Goal: Task Accomplishment & Management: Manage account settings

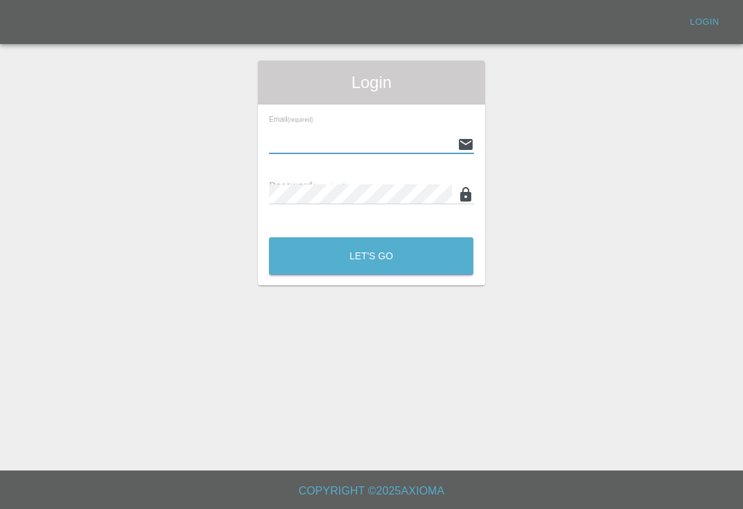
scroll to position [21, 0]
type input "[EMAIL_ADDRESS][DOMAIN_NAME]"
click at [371, 237] on button "Let's Go" at bounding box center [371, 256] width 204 height 38
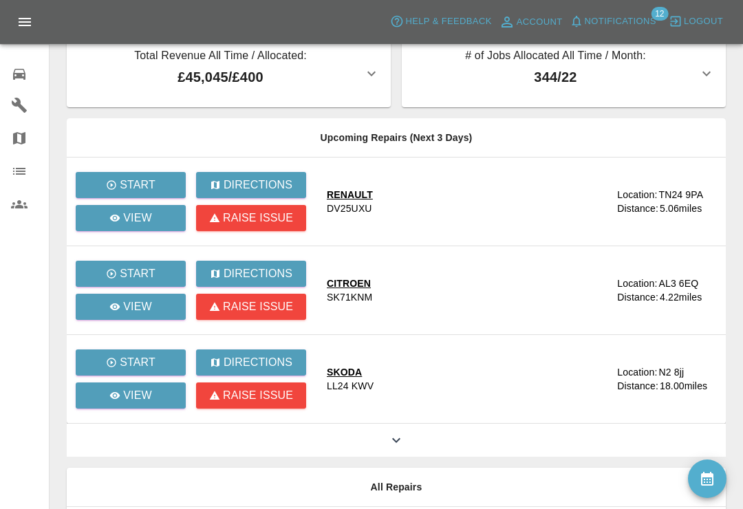
click at [599, 25] on span "Notifications" at bounding box center [621, 22] width 72 height 16
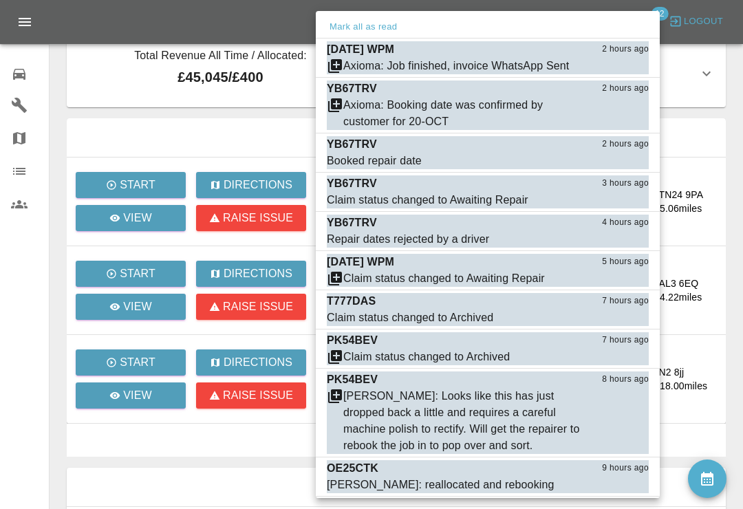
click at [400, 107] on div "Axioma: Booking date was confirmed by customer for 20-OCT" at bounding box center [461, 113] width 237 height 33
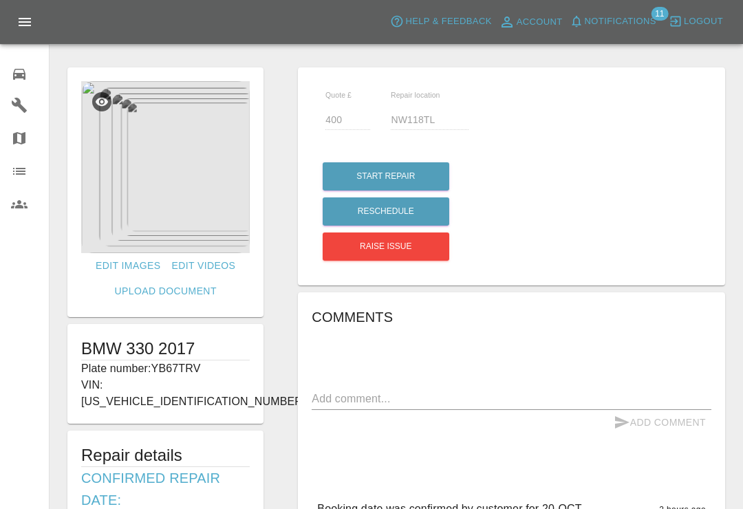
click at [585, 14] on span "Notifications" at bounding box center [621, 22] width 72 height 16
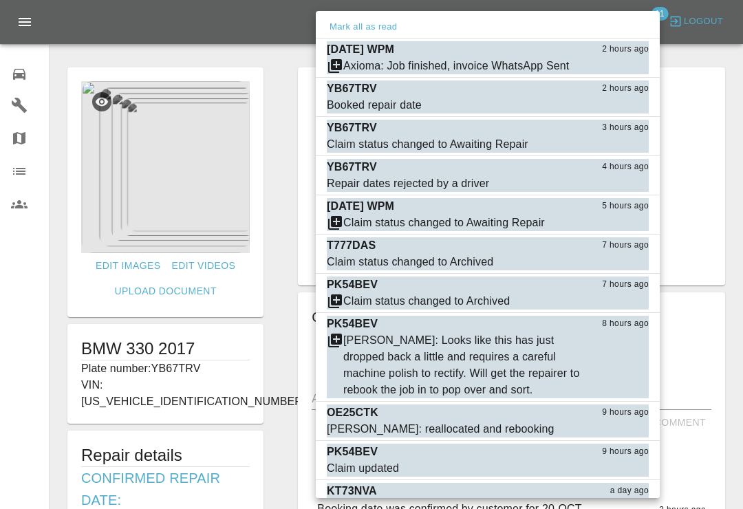
click at [630, 259] on button "Mark as read" at bounding box center [618, 263] width 61 height 16
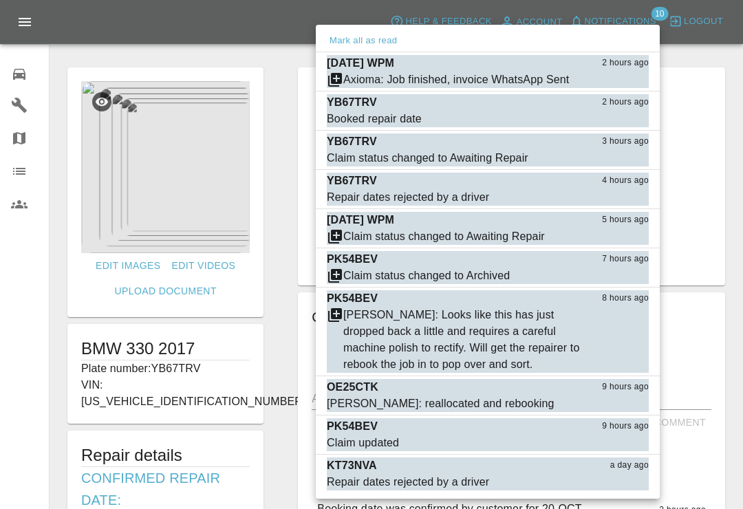
click at [623, 235] on button "Mark as read" at bounding box center [618, 237] width 61 height 16
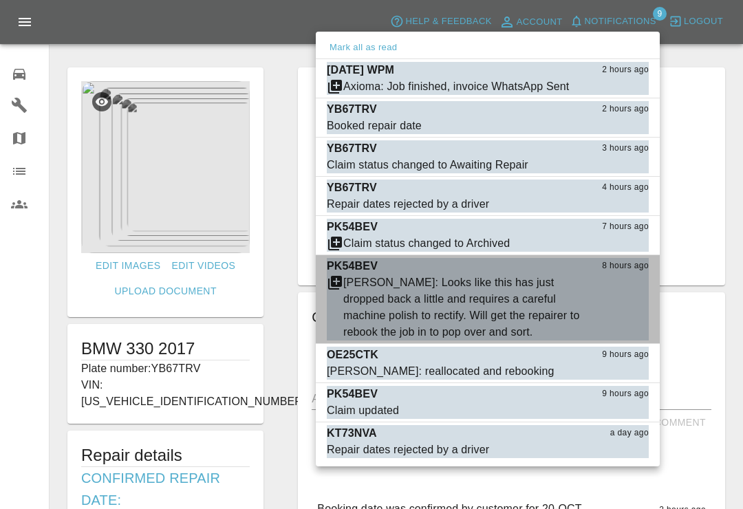
click at [625, 332] on button "Mark as read" at bounding box center [618, 333] width 61 height 16
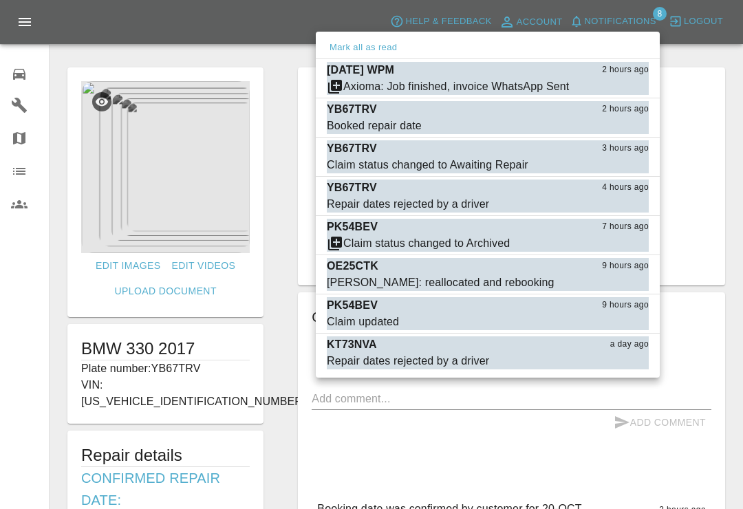
click at [402, 348] on div "KT73NVA a day ago" at bounding box center [488, 344] width 322 height 17
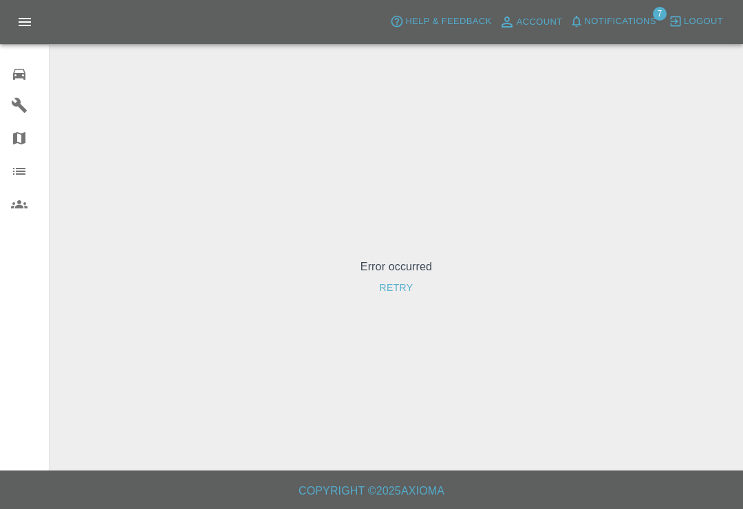
click at [12, 69] on icon at bounding box center [19, 74] width 17 height 17
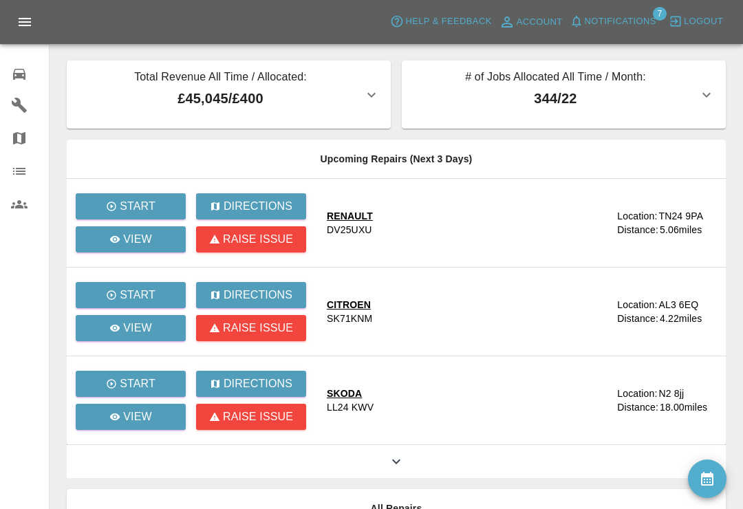
click at [576, 13] on button "Notifications" at bounding box center [613, 21] width 94 height 21
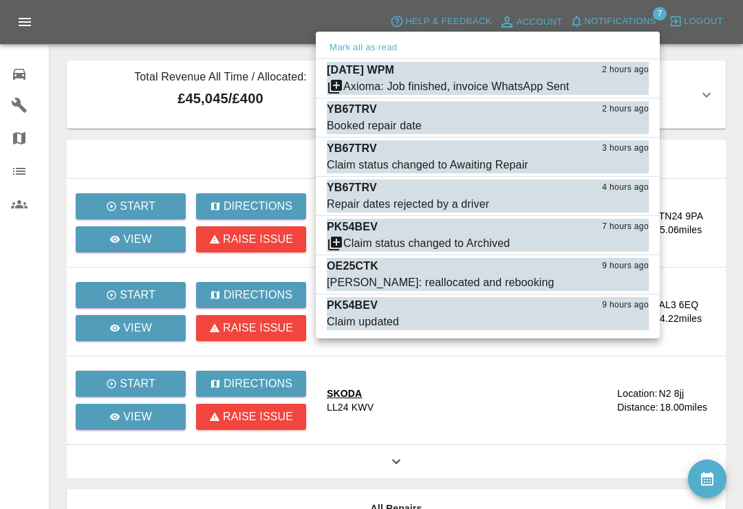
click at [624, 84] on button "Mark as read" at bounding box center [618, 87] width 61 height 16
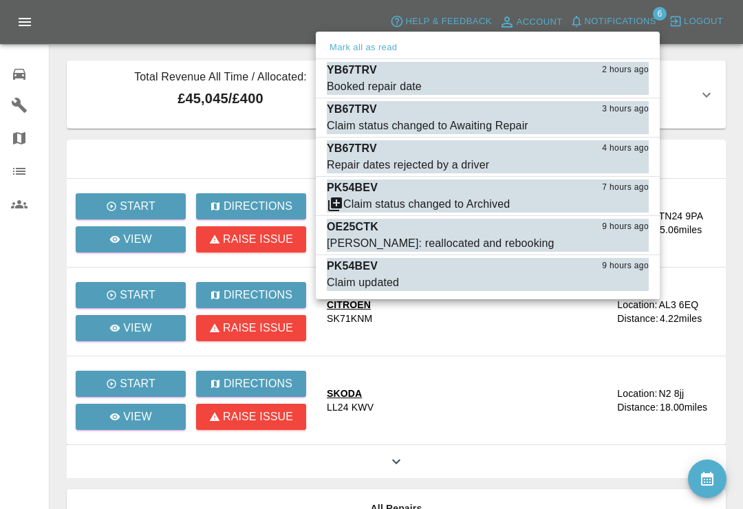
click at [367, 85] on div "Booked repair date" at bounding box center [374, 86] width 95 height 17
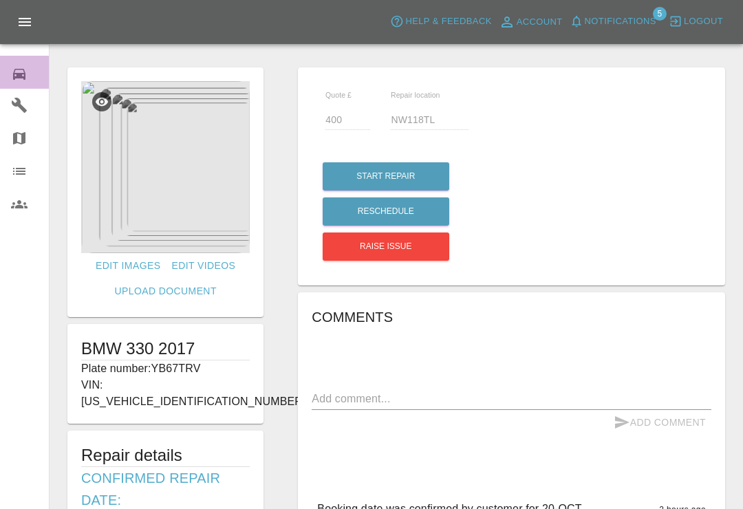
click at [19, 67] on icon at bounding box center [19, 74] width 17 height 17
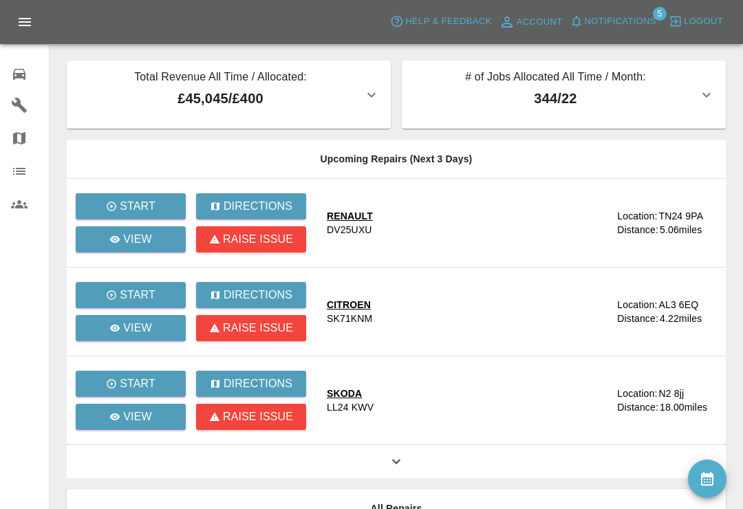
click at [586, 14] on span "Notifications" at bounding box center [621, 22] width 72 height 16
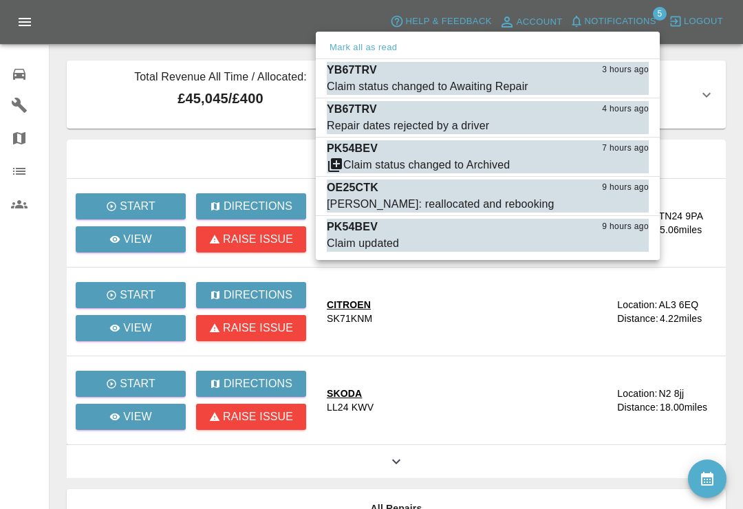
click at [627, 87] on button "Mark as read" at bounding box center [618, 87] width 61 height 16
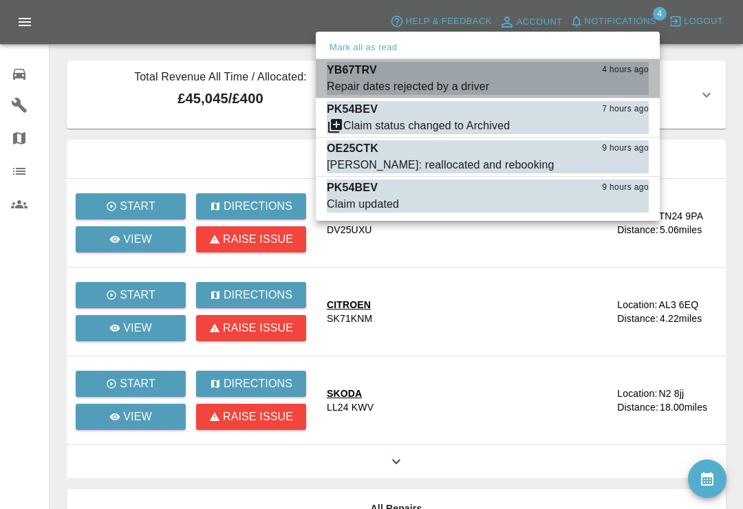
click at [621, 88] on button "Mark as read" at bounding box center [618, 87] width 61 height 16
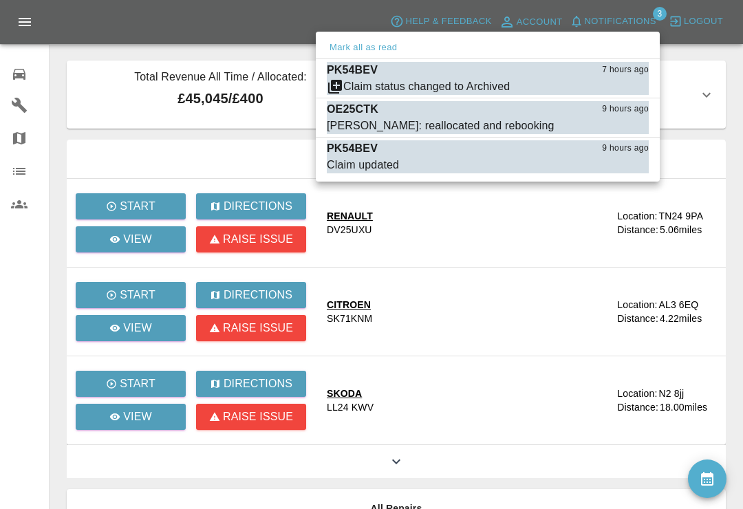
click at [626, 91] on button "Mark as read" at bounding box center [618, 87] width 61 height 16
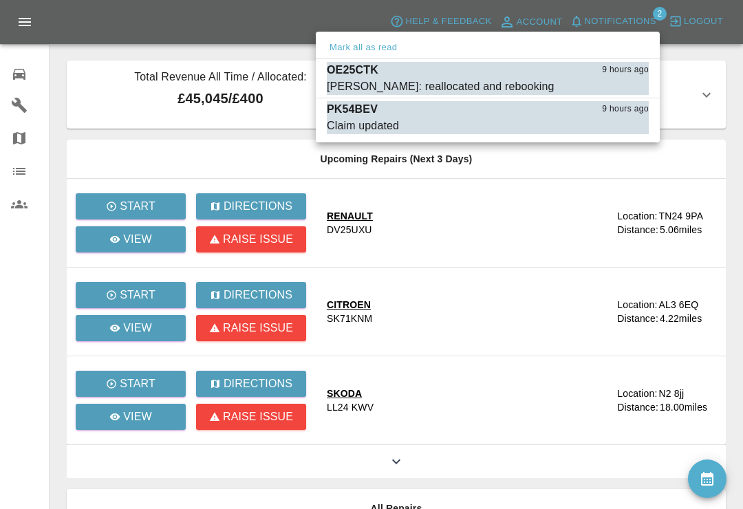
click at [427, 80] on div "[PERSON_NAME]: reallocated and rebooking" at bounding box center [441, 86] width 228 height 17
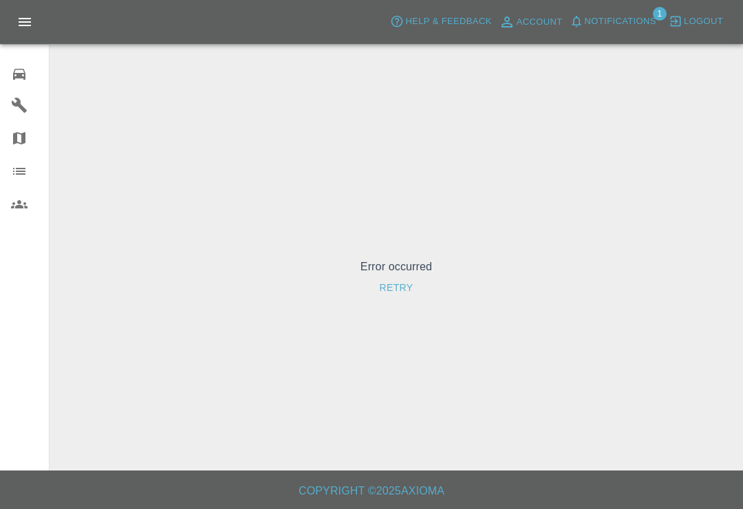
click at [575, 22] on icon "button" at bounding box center [577, 21] width 14 height 14
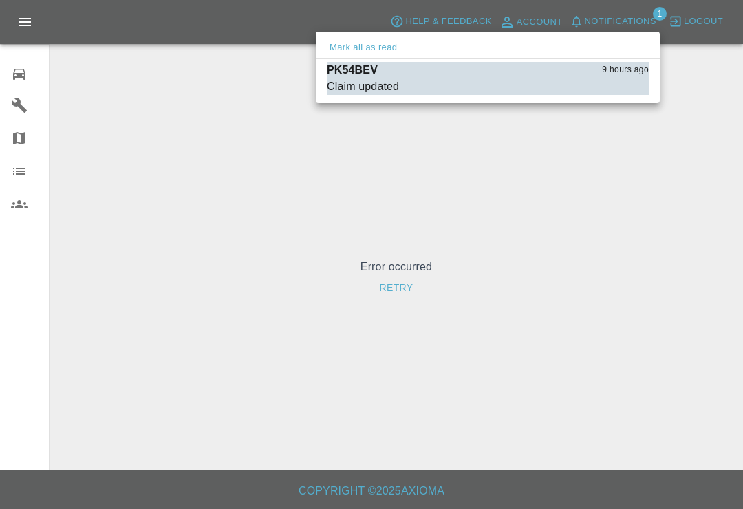
click at [612, 85] on button "Mark as read" at bounding box center [618, 87] width 61 height 16
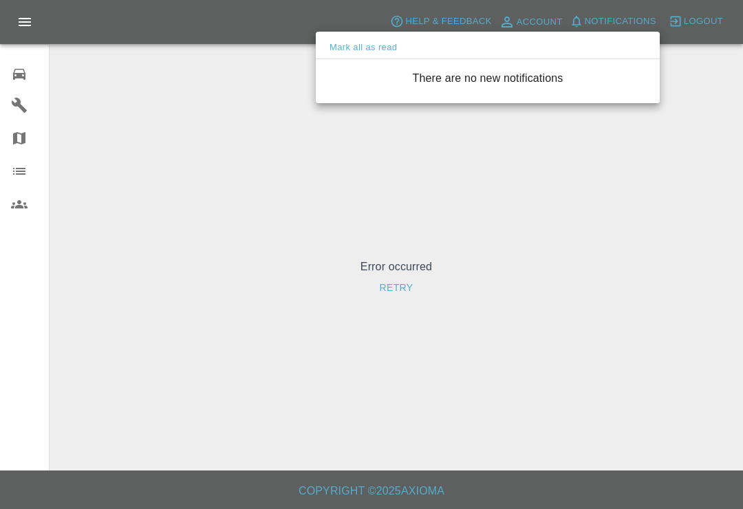
click at [22, 77] on div at bounding box center [371, 254] width 743 height 509
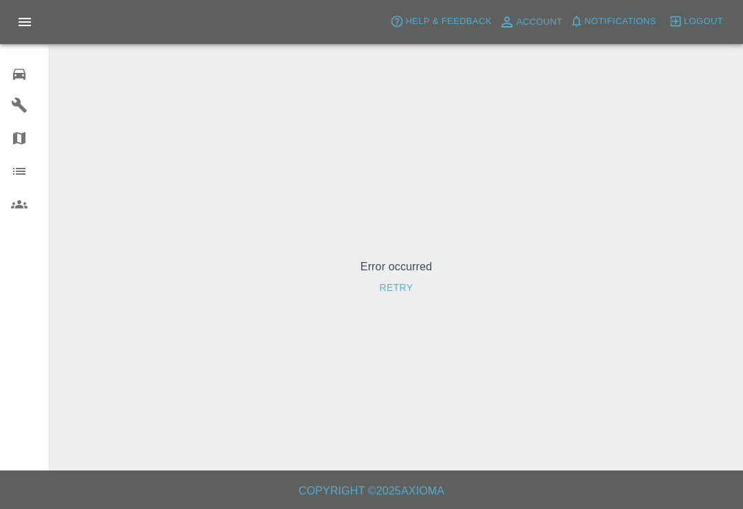
click at [12, 76] on icon at bounding box center [19, 74] width 17 height 17
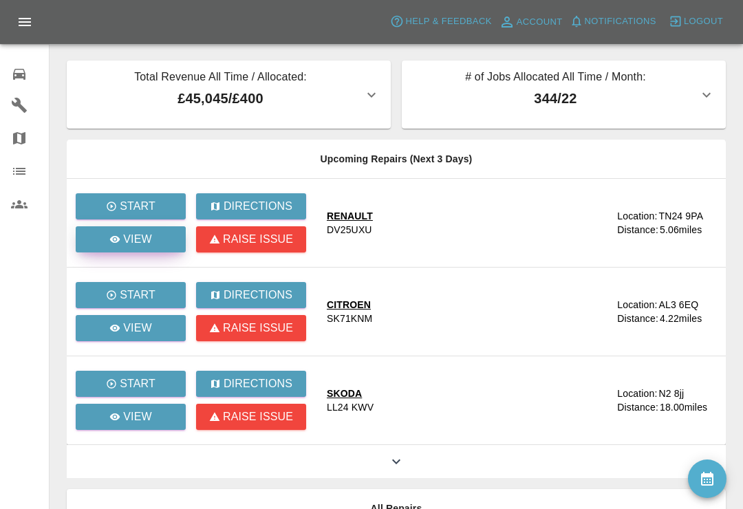
click at [118, 246] on div "View" at bounding box center [130, 239] width 43 height 17
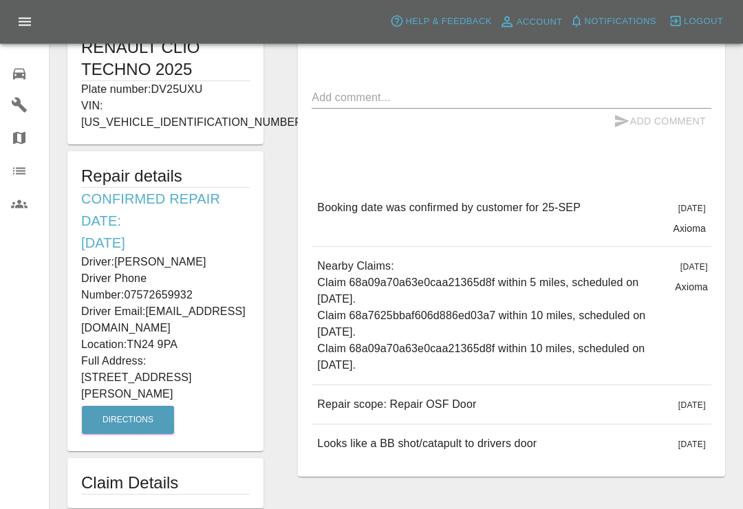
scroll to position [301, 0]
click at [592, 17] on span "Notifications" at bounding box center [621, 22] width 72 height 16
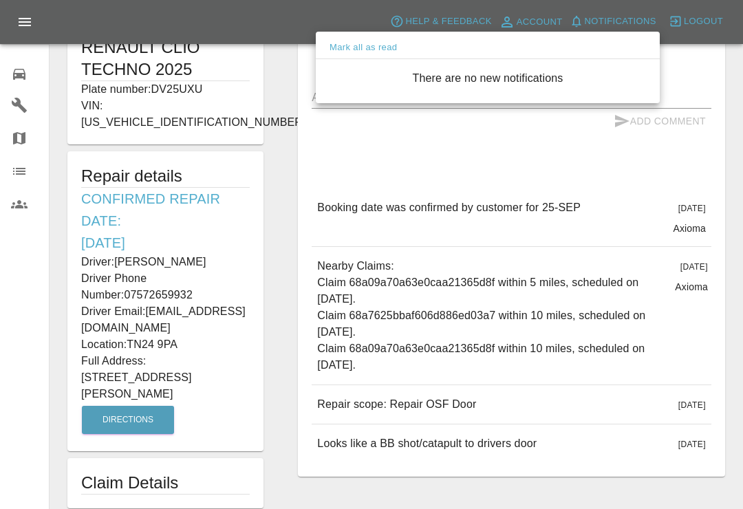
click at [580, 21] on div at bounding box center [371, 254] width 743 height 509
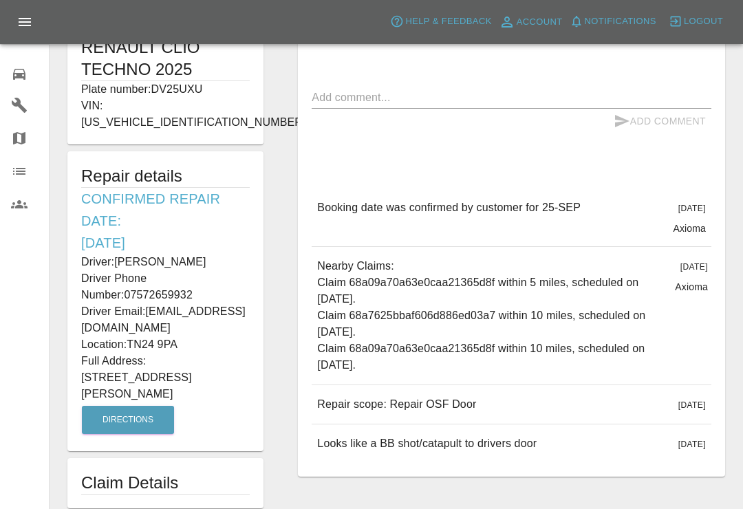
click at [16, 79] on icon at bounding box center [19, 74] width 17 height 17
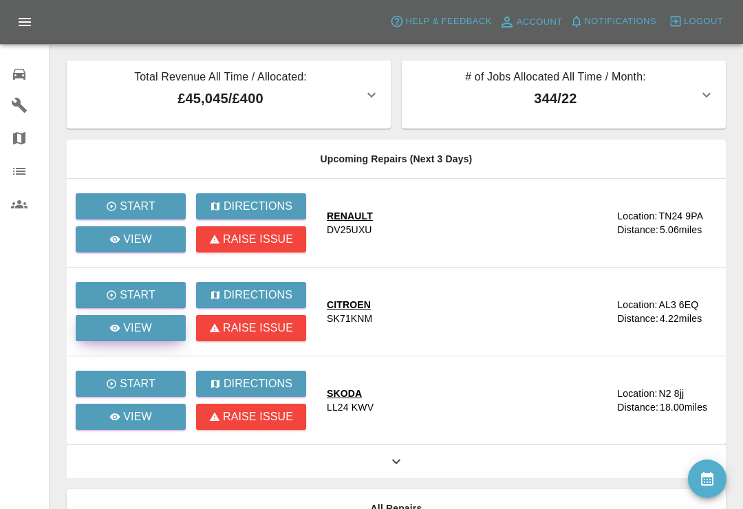
click at [159, 325] on link "View" at bounding box center [131, 328] width 110 height 26
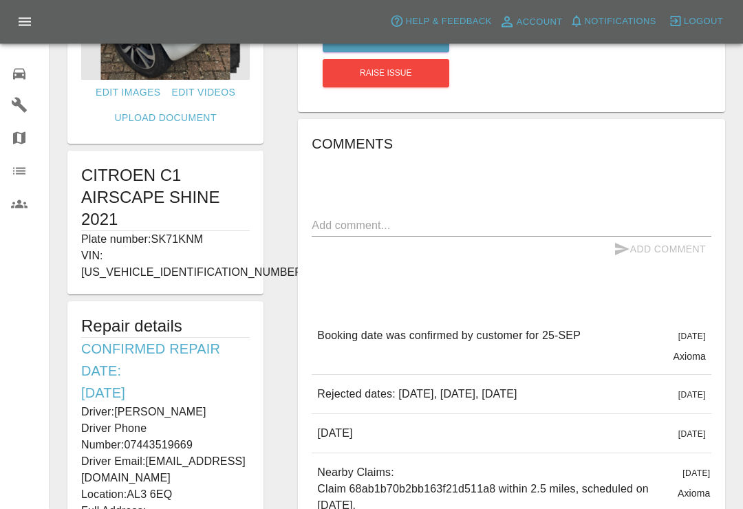
scroll to position [174, 0]
click at [11, 66] on icon at bounding box center [19, 74] width 17 height 17
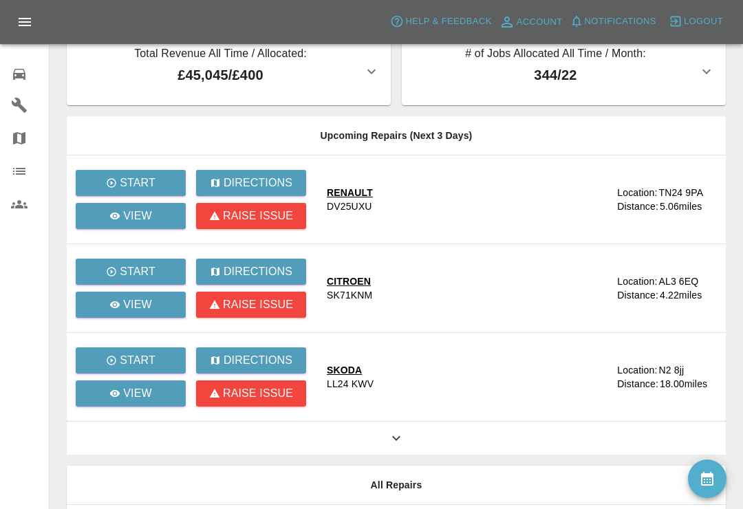
scroll to position [50, 0]
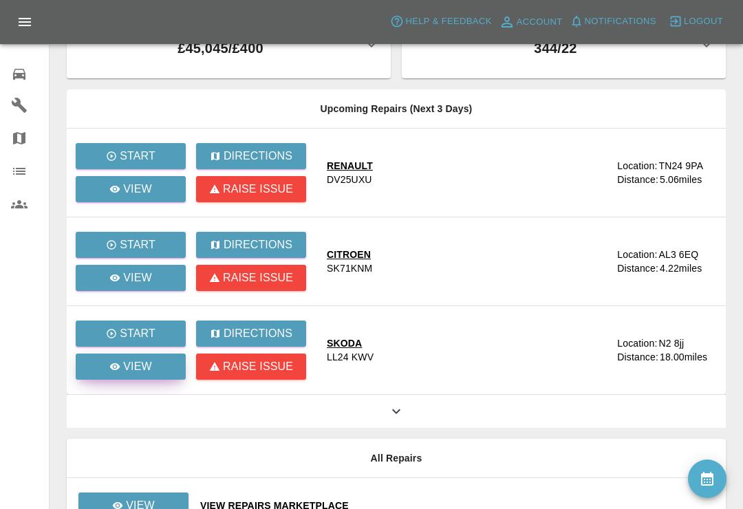
click at [120, 372] on icon at bounding box center [114, 366] width 11 height 11
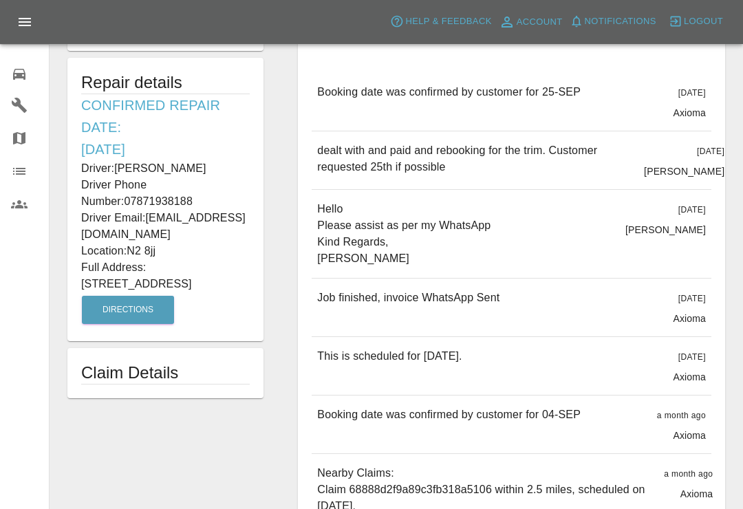
scroll to position [416, 0]
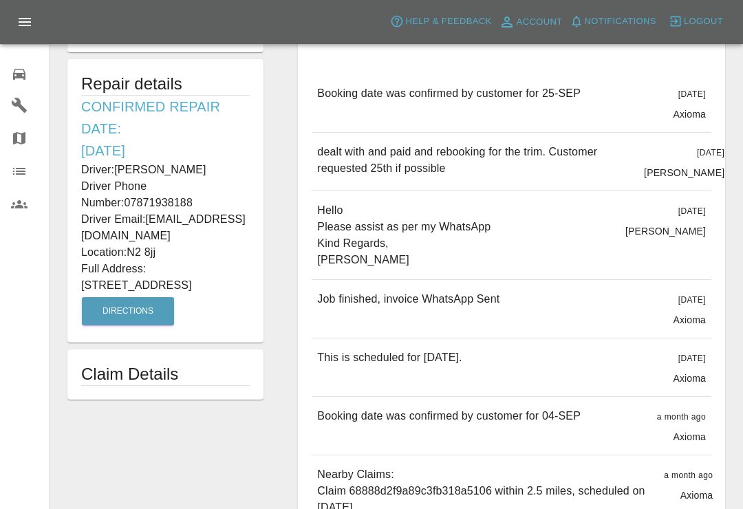
click at [237, 363] on h1 "Claim Details" at bounding box center [165, 374] width 169 height 22
